Goal: Obtain resource: Obtain resource

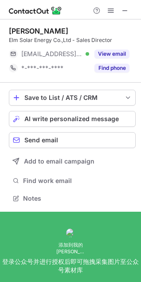
scroll to position [193, 141]
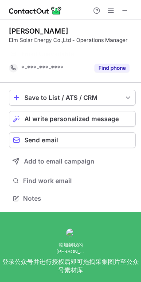
scroll to position [178, 141]
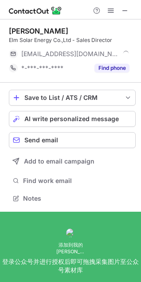
scroll to position [193, 141]
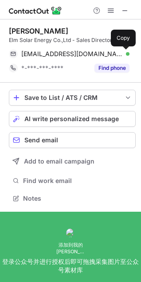
click at [128, 54] on span at bounding box center [124, 53] width 7 height 7
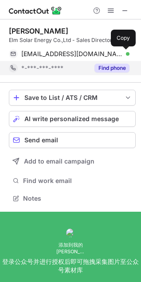
click at [116, 69] on button "Find phone" at bounding box center [111, 68] width 35 height 9
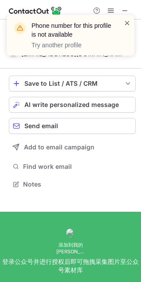
scroll to position [178, 141]
click at [125, 22] on span at bounding box center [127, 23] width 7 height 9
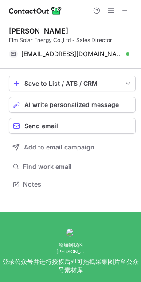
click at [122, 10] on span at bounding box center [124, 10] width 7 height 7
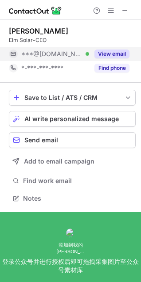
scroll to position [193, 141]
click at [124, 47] on div "View email" at bounding box center [109, 54] width 40 height 14
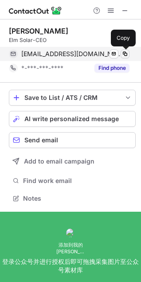
click at [124, 54] on span at bounding box center [124, 53] width 7 height 7
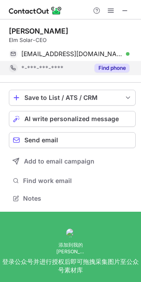
click at [109, 69] on button "Find phone" at bounding box center [111, 68] width 35 height 9
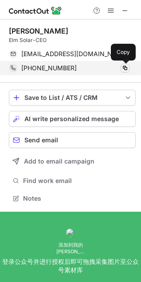
click at [125, 68] on span at bounding box center [124, 68] width 7 height 7
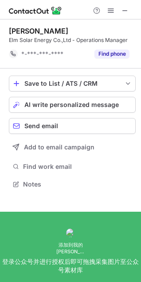
scroll to position [178, 141]
click at [124, 9] on span at bounding box center [124, 10] width 7 height 7
